Goal: Task Accomplishment & Management: Use online tool/utility

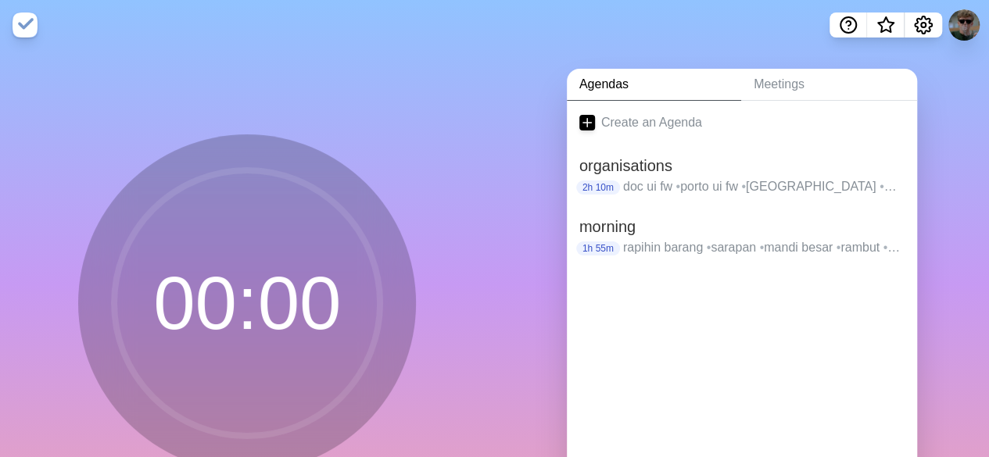
click at [585, 116] on icon at bounding box center [587, 123] width 16 height 16
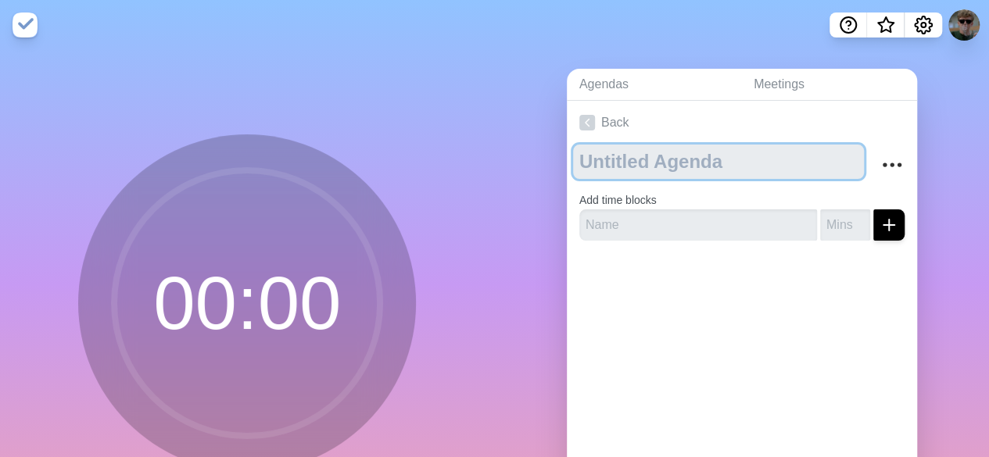
click at [614, 160] on textarea at bounding box center [718, 162] width 291 height 34
type textarea "h"
type textarea "j"
type textarea "grwm for jakun!"
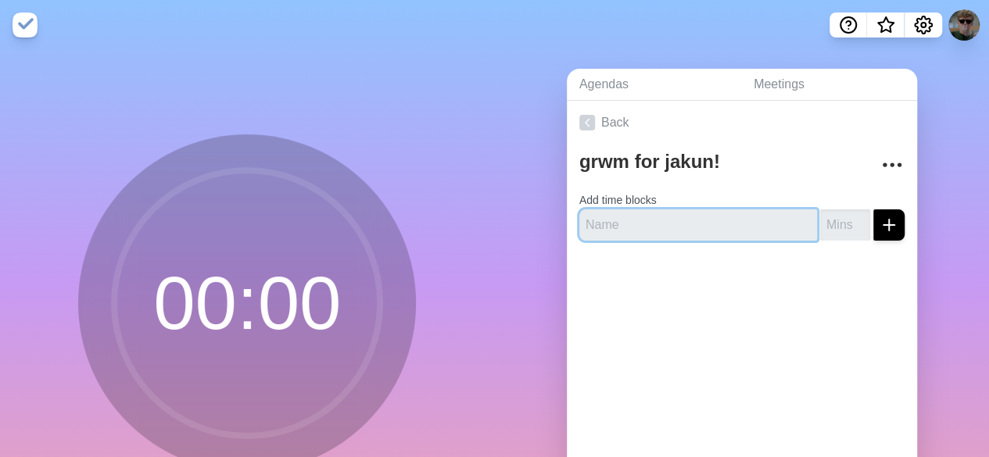
click at [626, 216] on input "text" at bounding box center [698, 224] width 238 height 31
click at [632, 210] on input "text" at bounding box center [698, 224] width 238 height 31
type input "mandi"
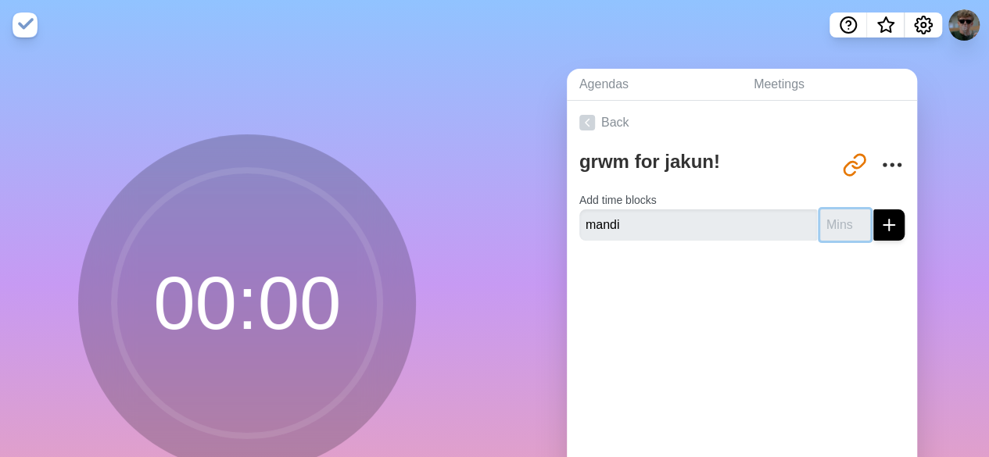
click at [823, 217] on input "number" at bounding box center [845, 224] width 50 height 31
type input "30"
click at [879, 221] on icon "submit" at bounding box center [888, 225] width 19 height 19
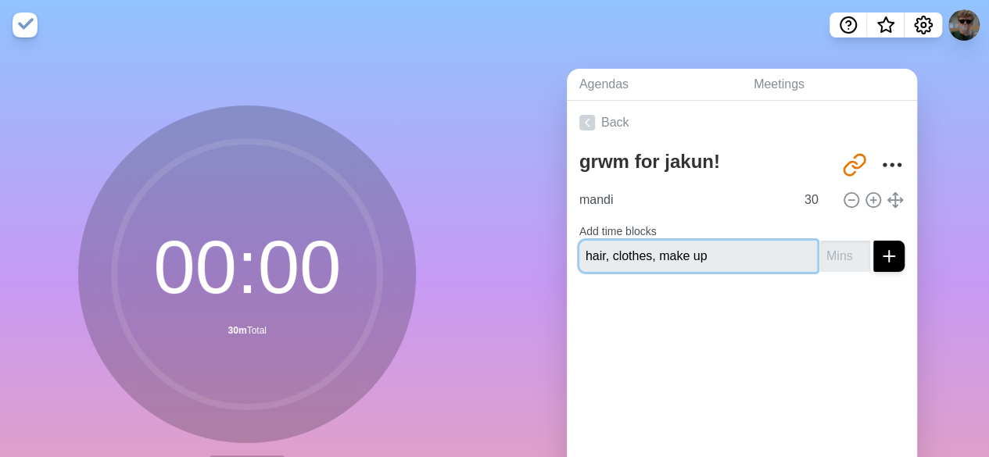
type input "hair, clothes, make up"
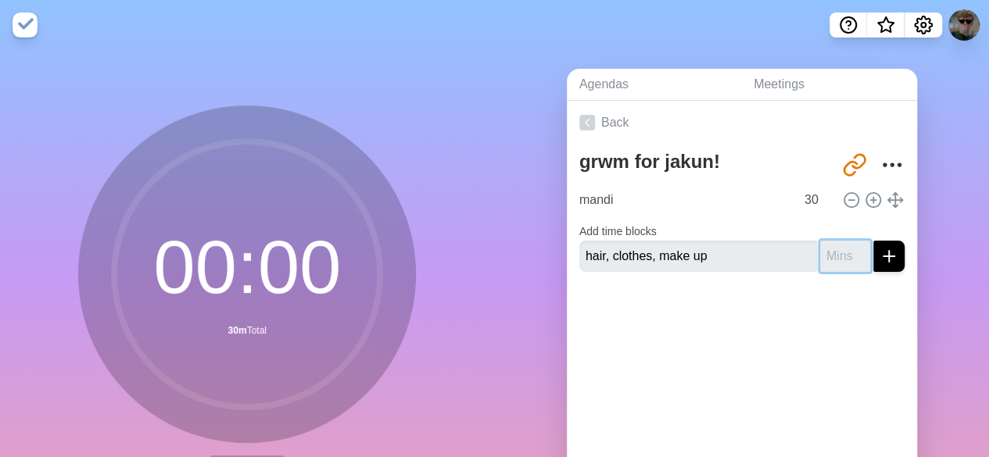
click at [829, 267] on input "number" at bounding box center [845, 256] width 50 height 31
